Goal: Information Seeking & Learning: Learn about a topic

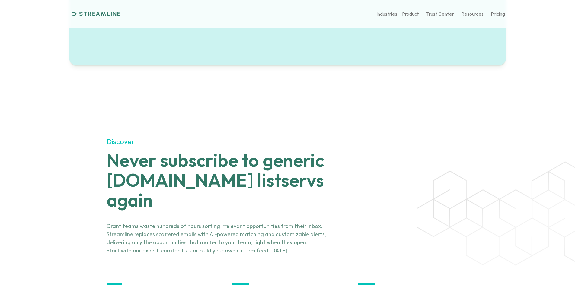
scroll to position [695, 0]
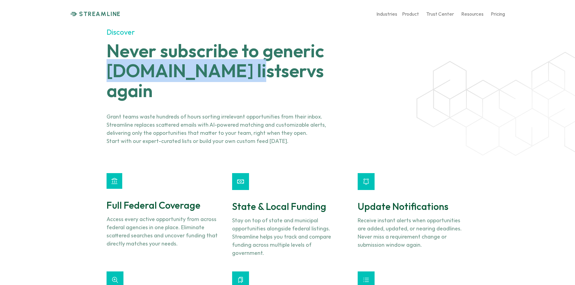
drag, startPoint x: 105, startPoint y: 75, endPoint x: 232, endPoint y: 63, distance: 127.4
click at [232, 64] on div "Discover Never subscribe to generic [DOMAIN_NAME] listservs again Grant teams w…" at bounding box center [287, 186] width 575 height 389
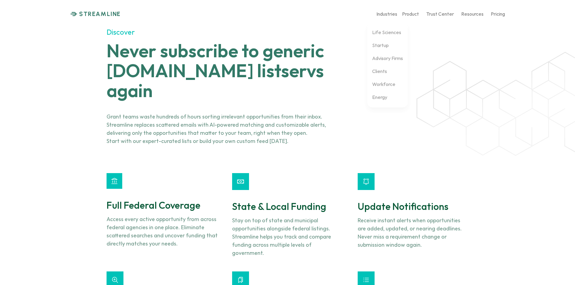
click at [382, 15] on p "Industries" at bounding box center [387, 14] width 21 height 6
drag, startPoint x: 469, startPoint y: 59, endPoint x: 474, endPoint y: 50, distance: 10.2
click at [494, 15] on p "Pricing" at bounding box center [498, 14] width 14 height 6
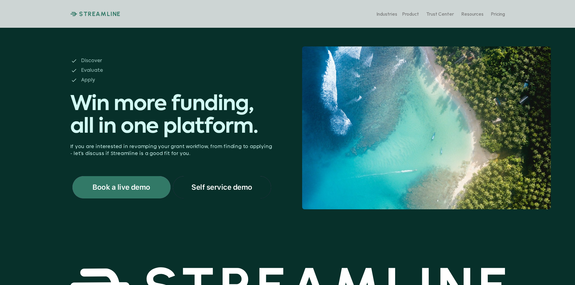
click at [221, 195] on div "Self service demo" at bounding box center [222, 187] width 98 height 22
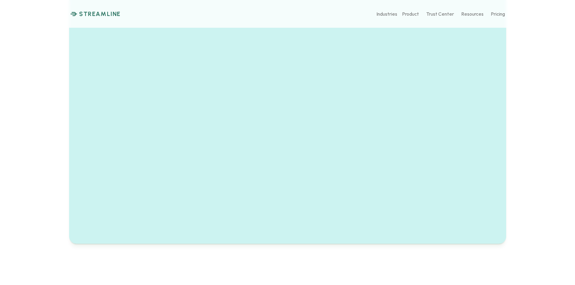
scroll to position [376, 0]
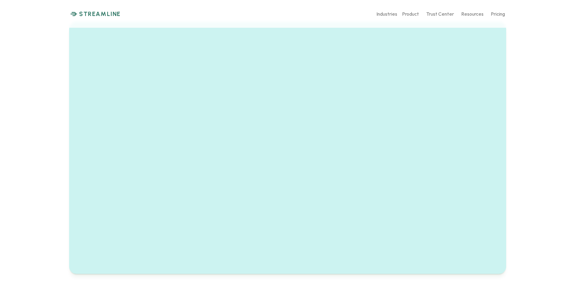
click at [550, 53] on div at bounding box center [287, 109] width 575 height 401
click at [563, 63] on div at bounding box center [287, 109] width 575 height 401
click at [526, 136] on div at bounding box center [287, 109] width 575 height 401
